Goal: Use online tool/utility: Utilize a website feature to perform a specific function

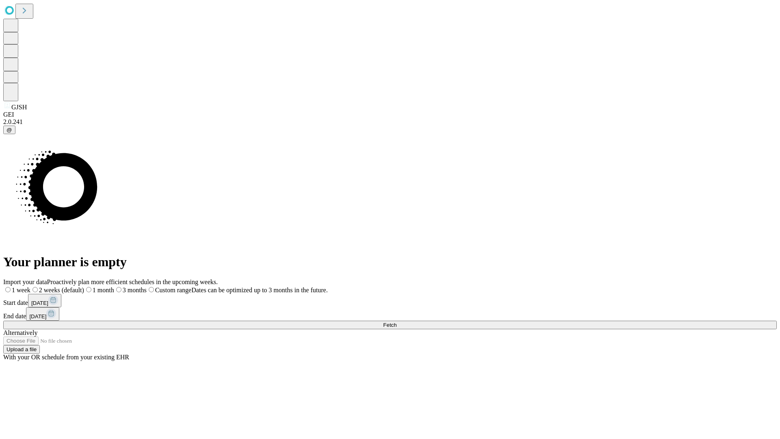
click at [396, 322] on span "Fetch" at bounding box center [389, 325] width 13 height 6
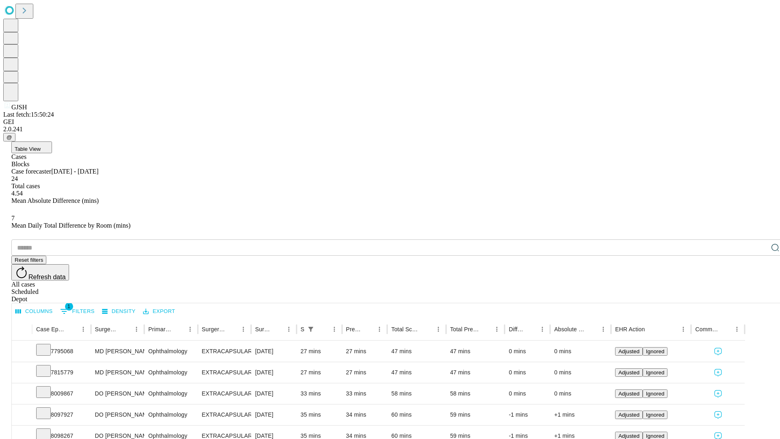
click at [41, 146] on span "Table View" at bounding box center [28, 149] width 26 height 6
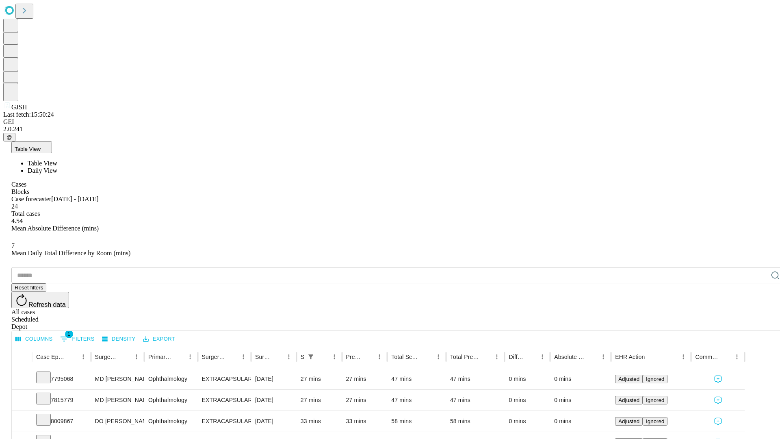
click at [57, 167] on span "Daily View" at bounding box center [43, 170] width 30 height 7
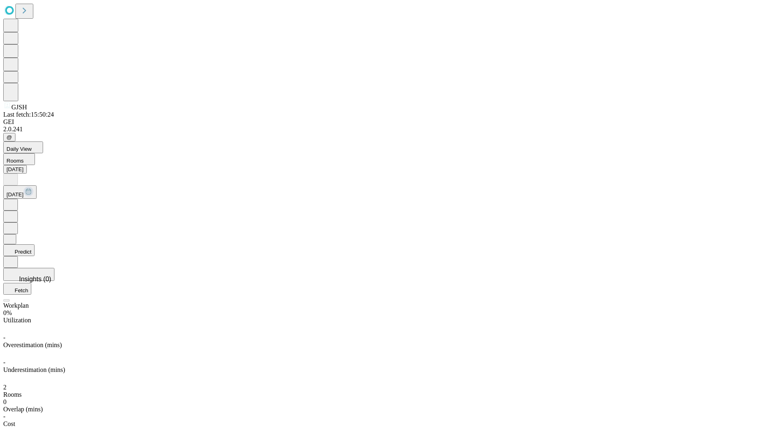
click at [35, 244] on button "Predict" at bounding box center [18, 250] width 31 height 12
